Goal: Task Accomplishment & Management: Use online tool/utility

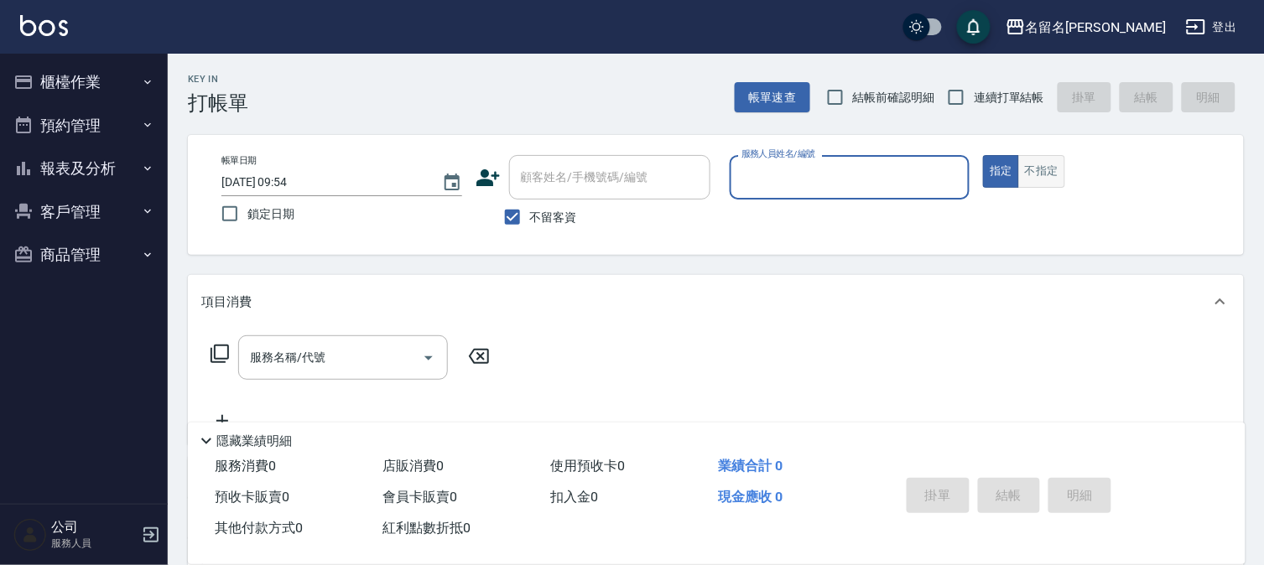
click at [1047, 176] on button "不指定" at bounding box center [1042, 171] width 47 height 33
click at [921, 185] on input "服務人員姓名/編號" at bounding box center [850, 177] width 226 height 29
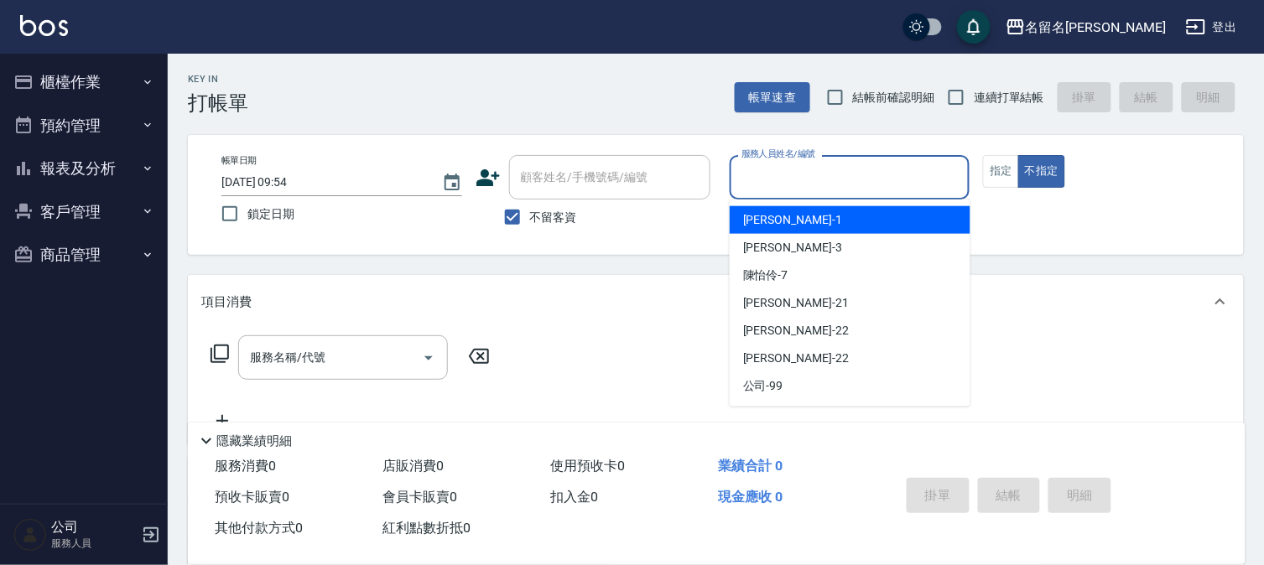
type input "7"
type button "false"
type input "[PERSON_NAME]-7"
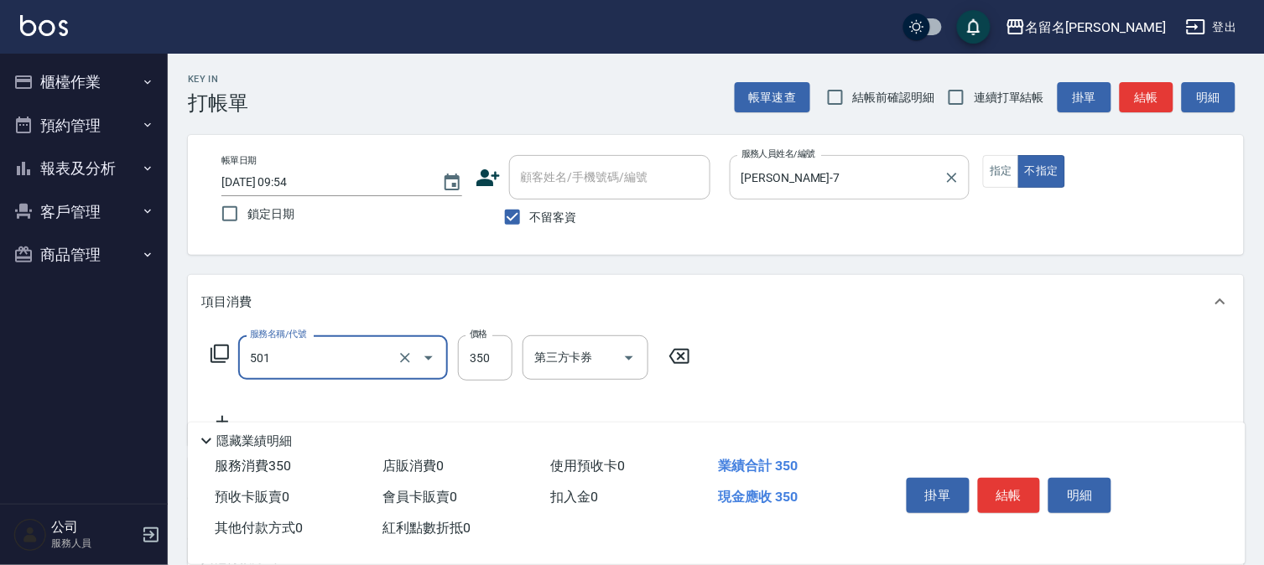
type input "P.S洗髮(501)"
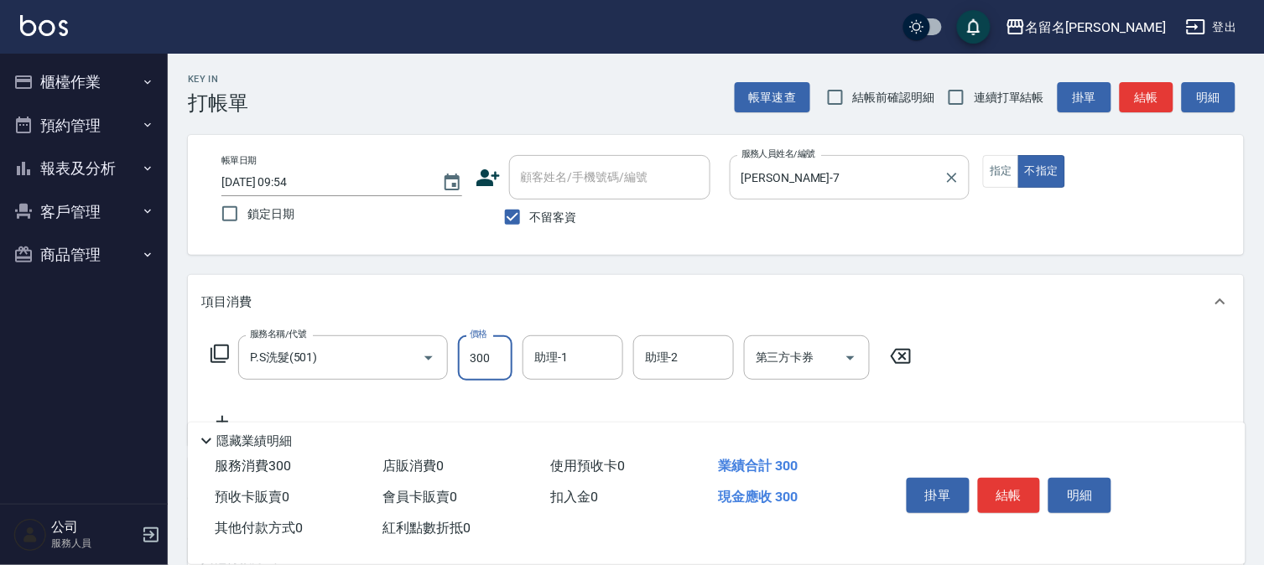
type input "300"
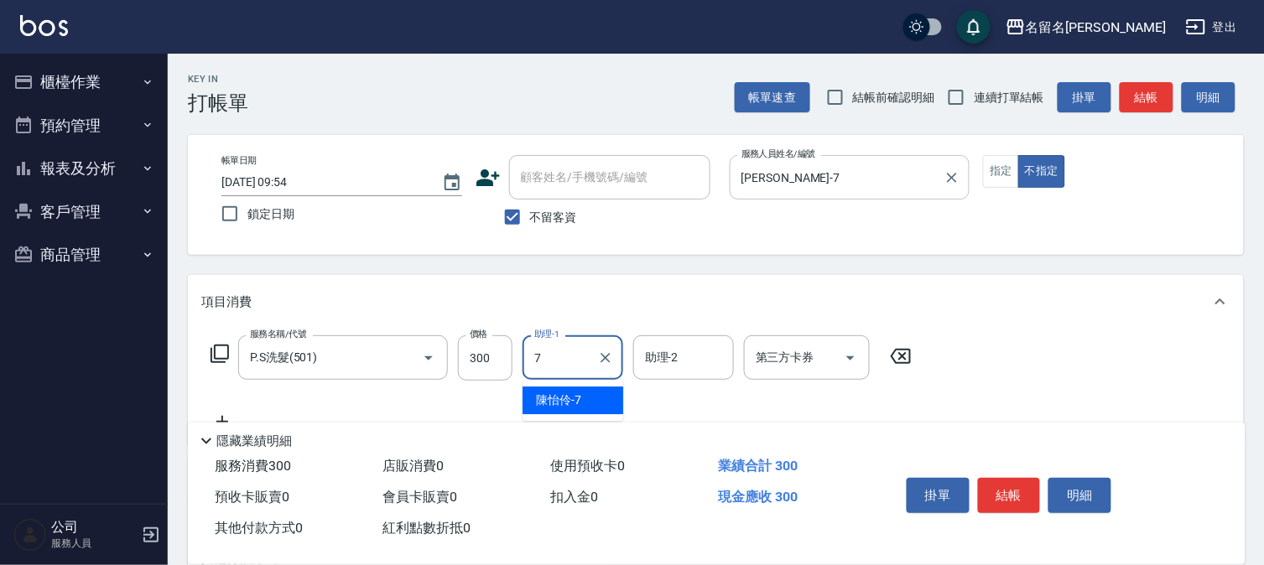
type input "[PERSON_NAME]-7"
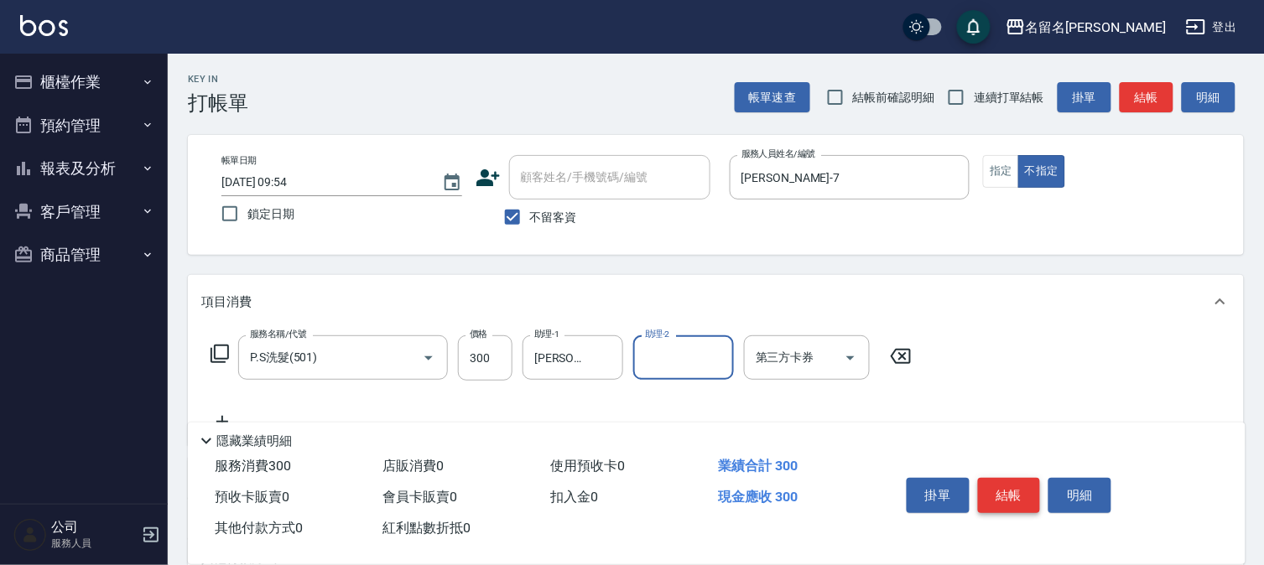
click at [1003, 479] on button "結帳" at bounding box center [1009, 495] width 63 height 35
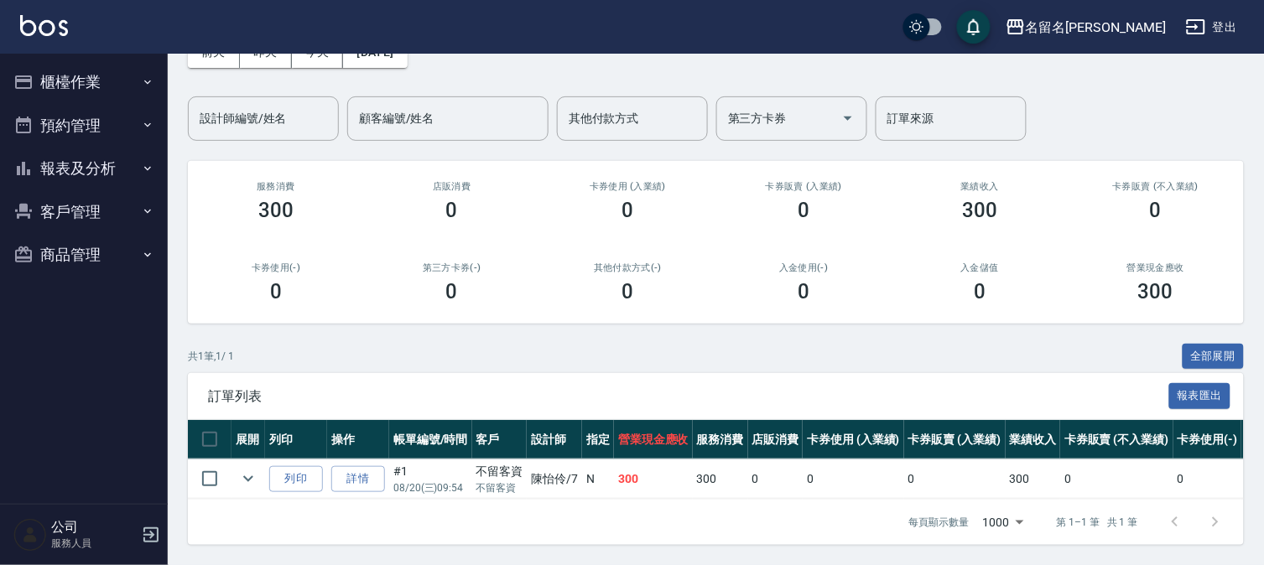
scroll to position [112, 0]
click at [72, 81] on button "櫃檯作業" at bounding box center [84, 82] width 154 height 44
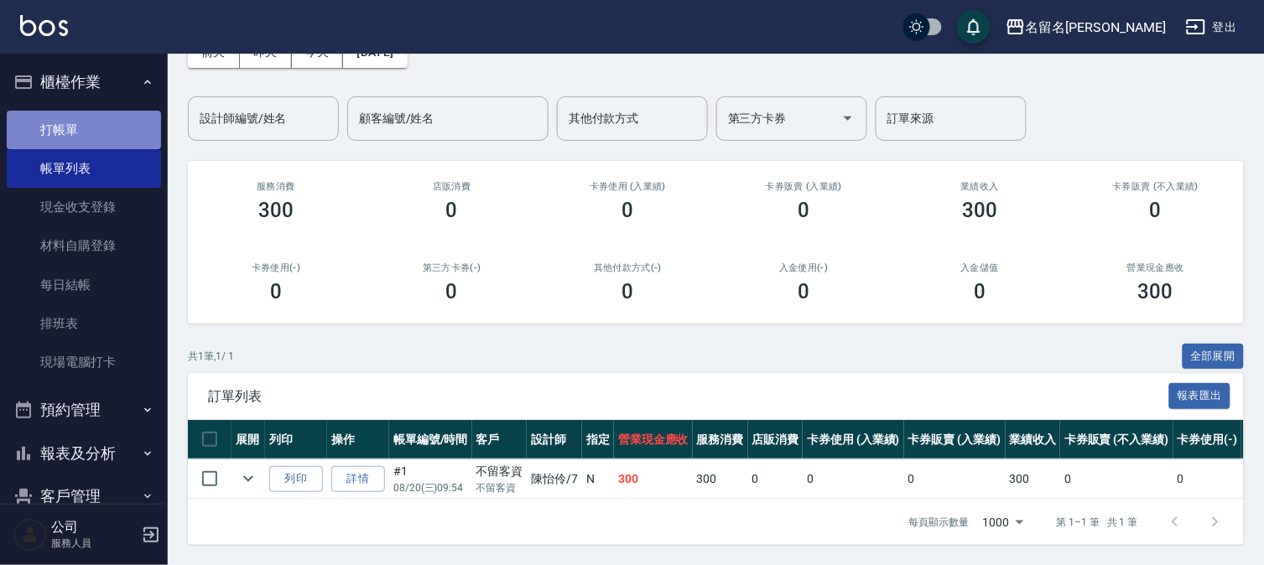
click at [93, 136] on link "打帳單" at bounding box center [84, 130] width 154 height 39
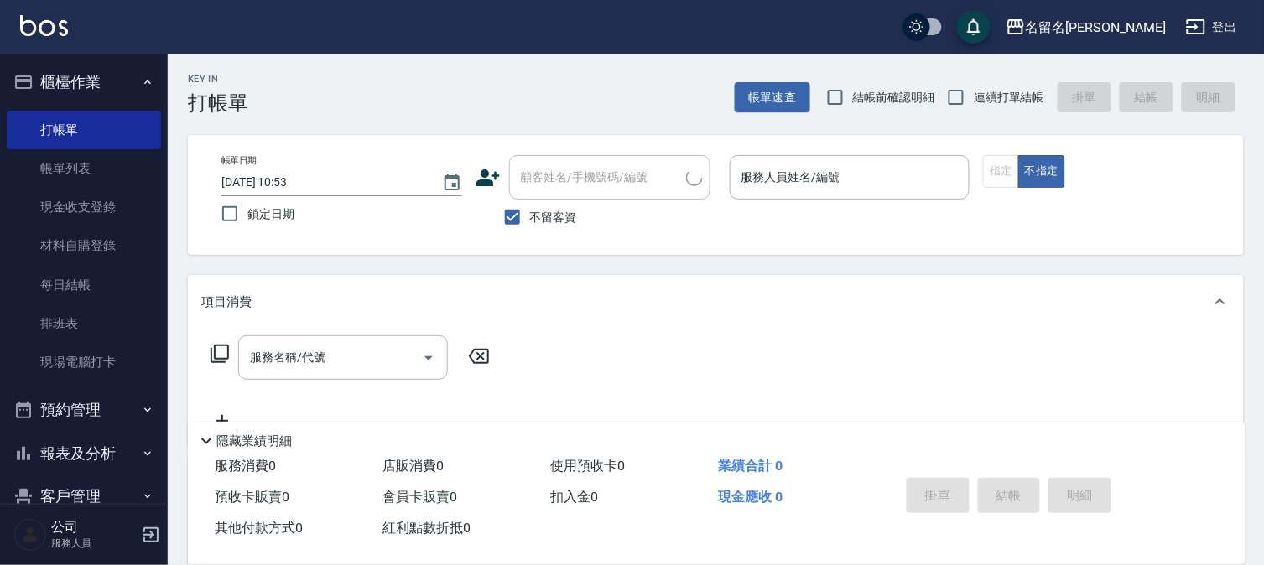
click at [1003, 168] on div "指定 不指定" at bounding box center [1103, 171] width 241 height 33
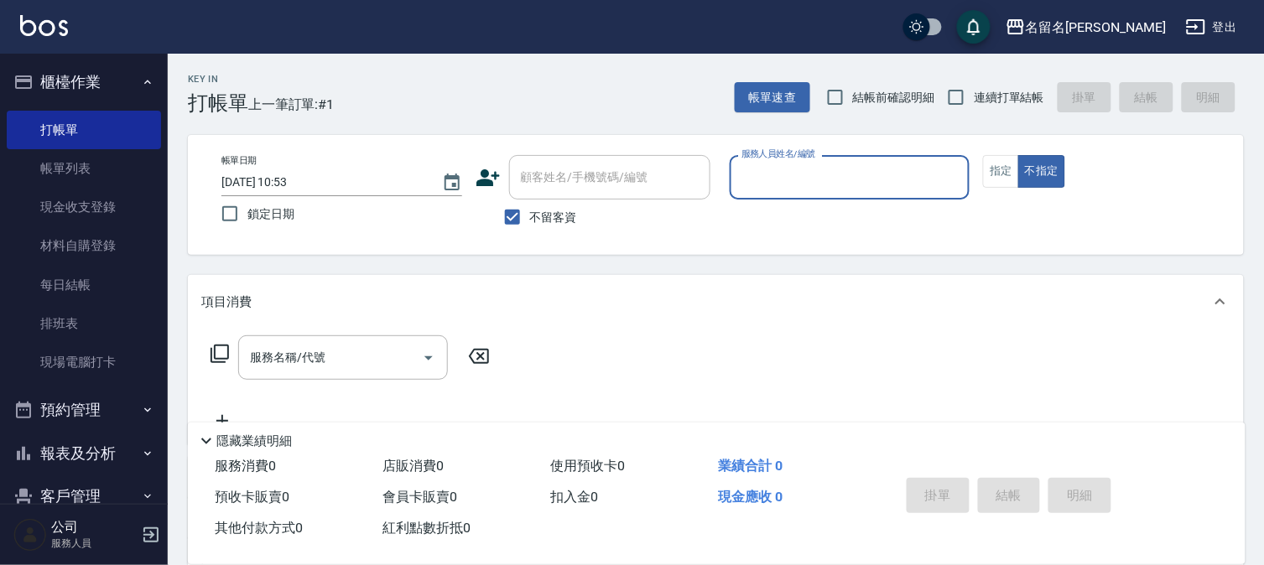
click at [896, 190] on input "服務人員姓名/編號" at bounding box center [850, 177] width 226 height 29
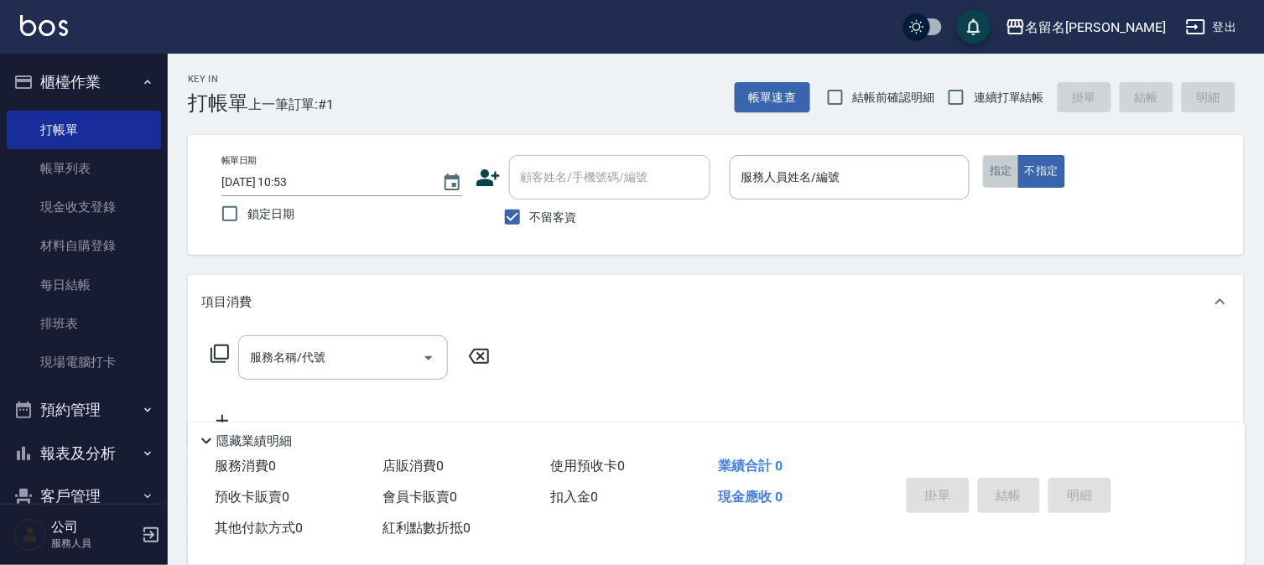
click at [987, 174] on button "指定" at bounding box center [1001, 171] width 36 height 33
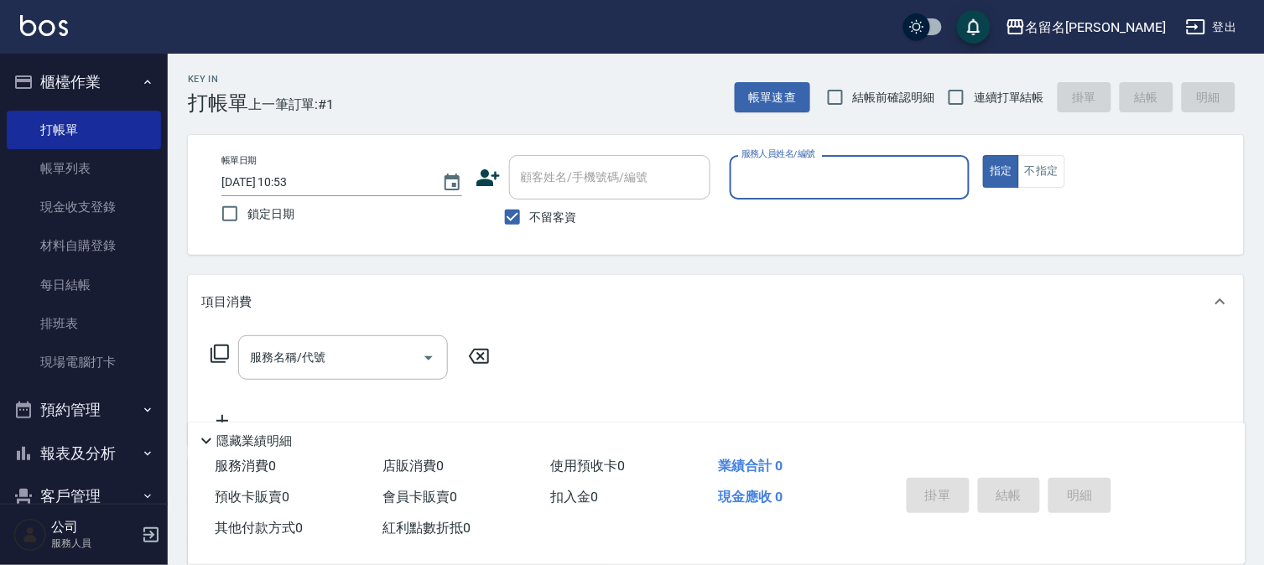
click at [900, 174] on input "服務人員姓名/編號" at bounding box center [850, 177] width 226 height 29
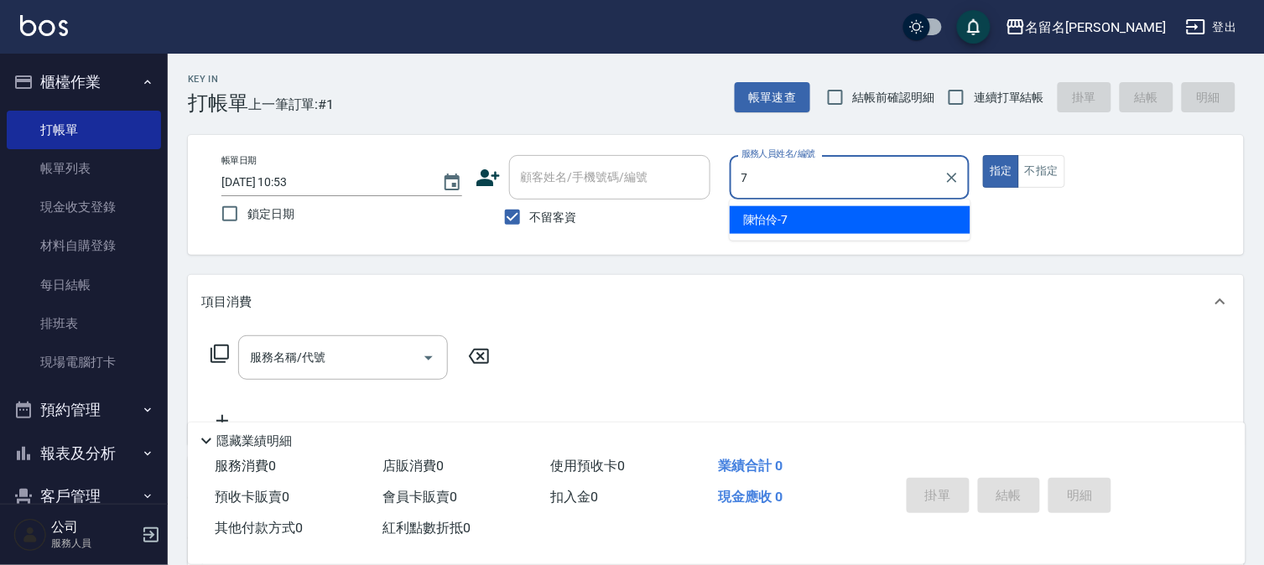
type input "[PERSON_NAME]-7"
type button "true"
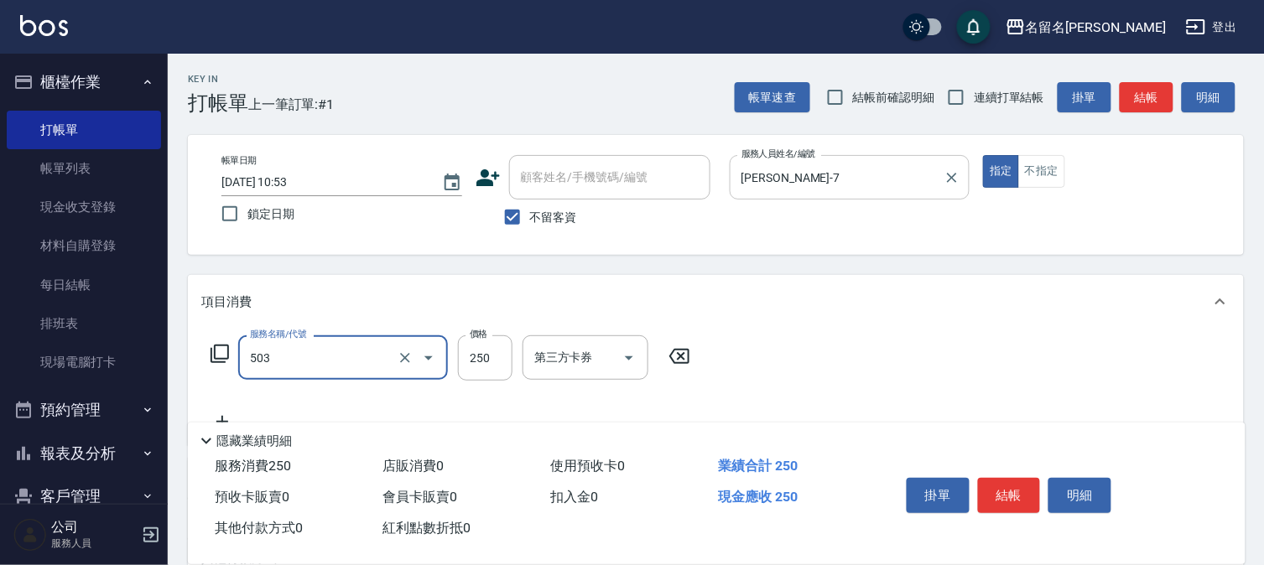
type input "指定洗髮(503)"
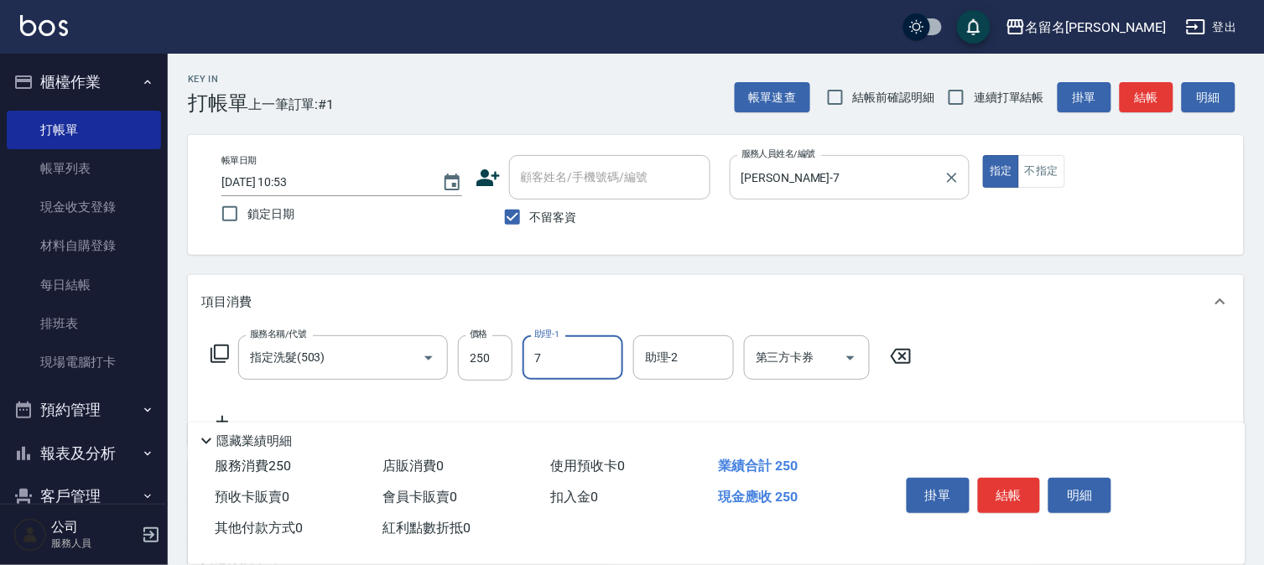
type input "[PERSON_NAME]-7"
click at [993, 489] on button "結帳" at bounding box center [1009, 495] width 63 height 35
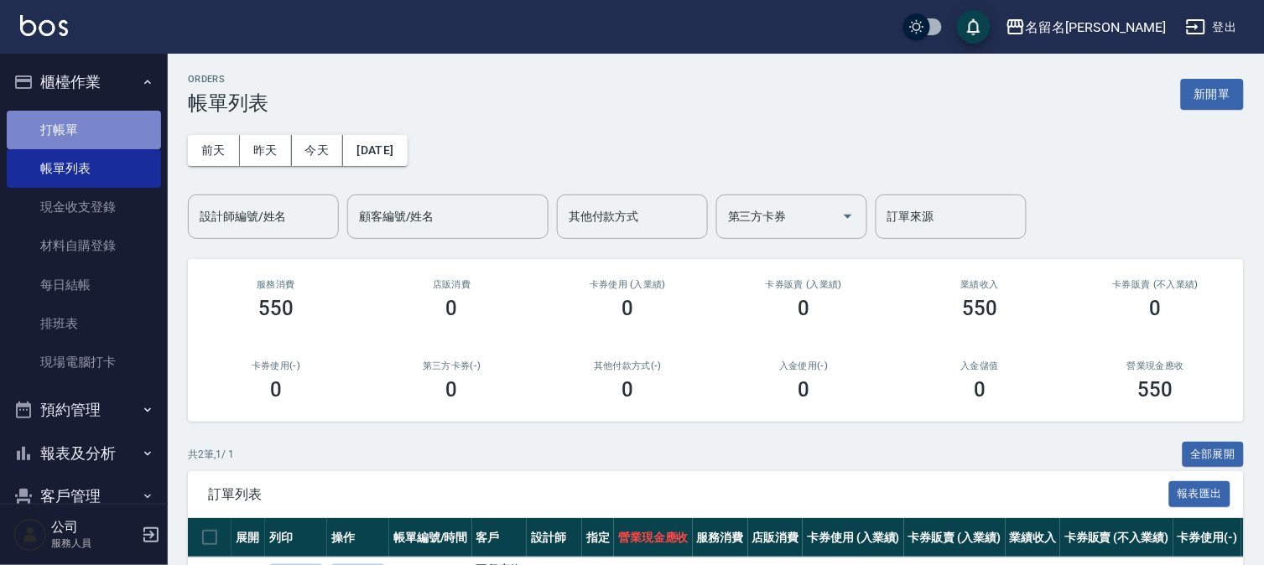
click at [112, 135] on link "打帳單" at bounding box center [84, 130] width 154 height 39
